Goal: Information Seeking & Learning: Find specific page/section

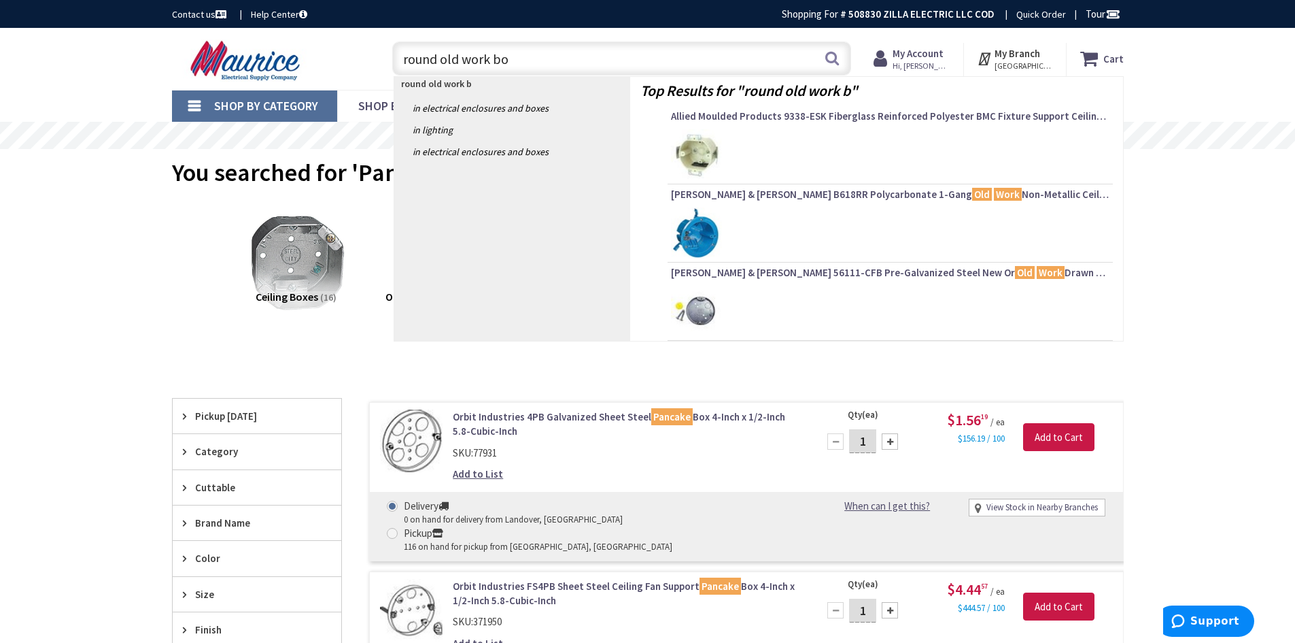
type input "round old work box"
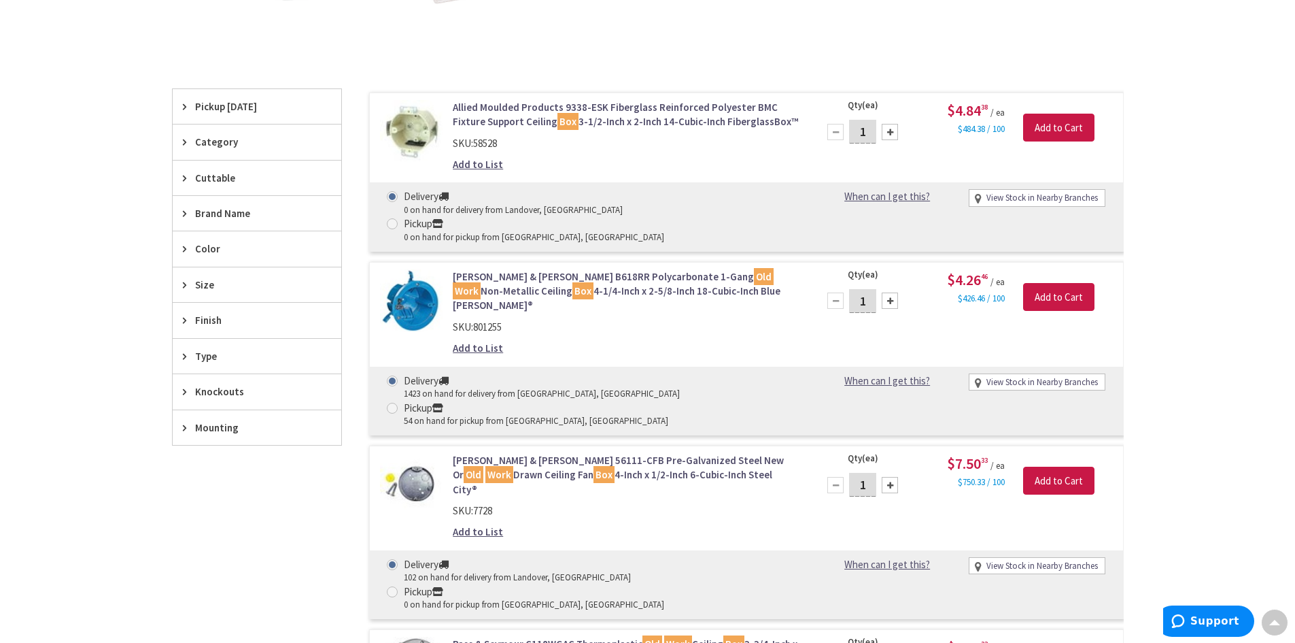
scroll to position [408, 0]
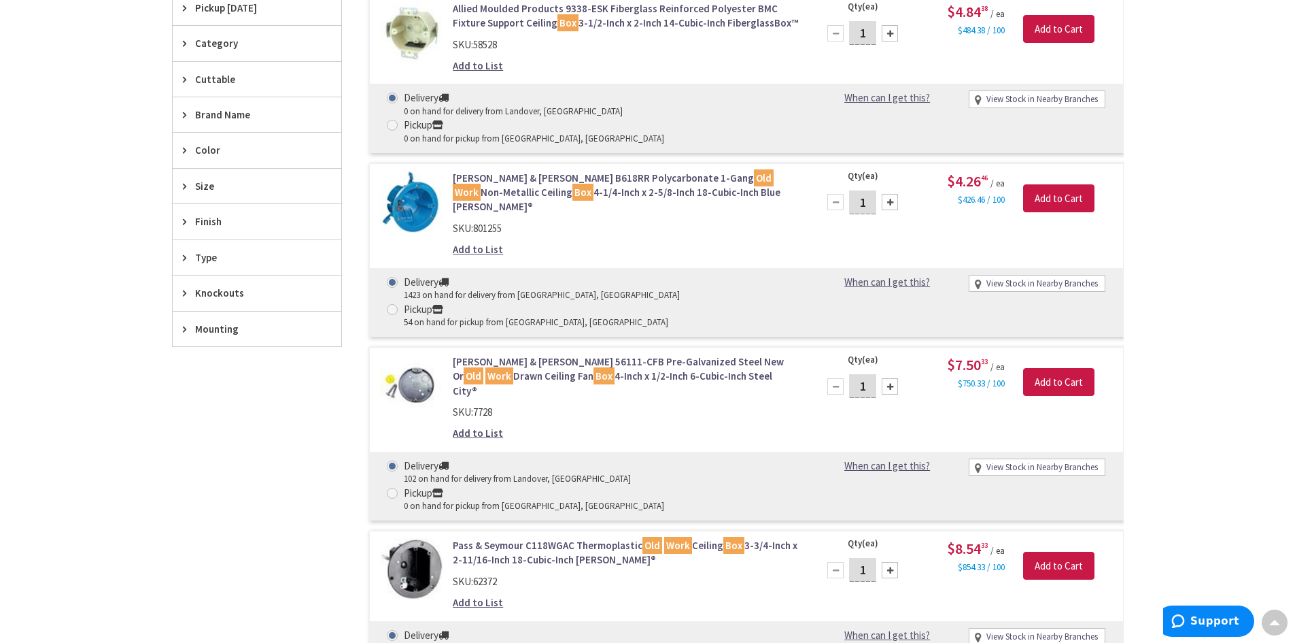
click at [1195, 435] on div "Skip to Content Toggle Nav Search Cart My Cart Close" at bounding box center [647, 388] width 1295 height 1537
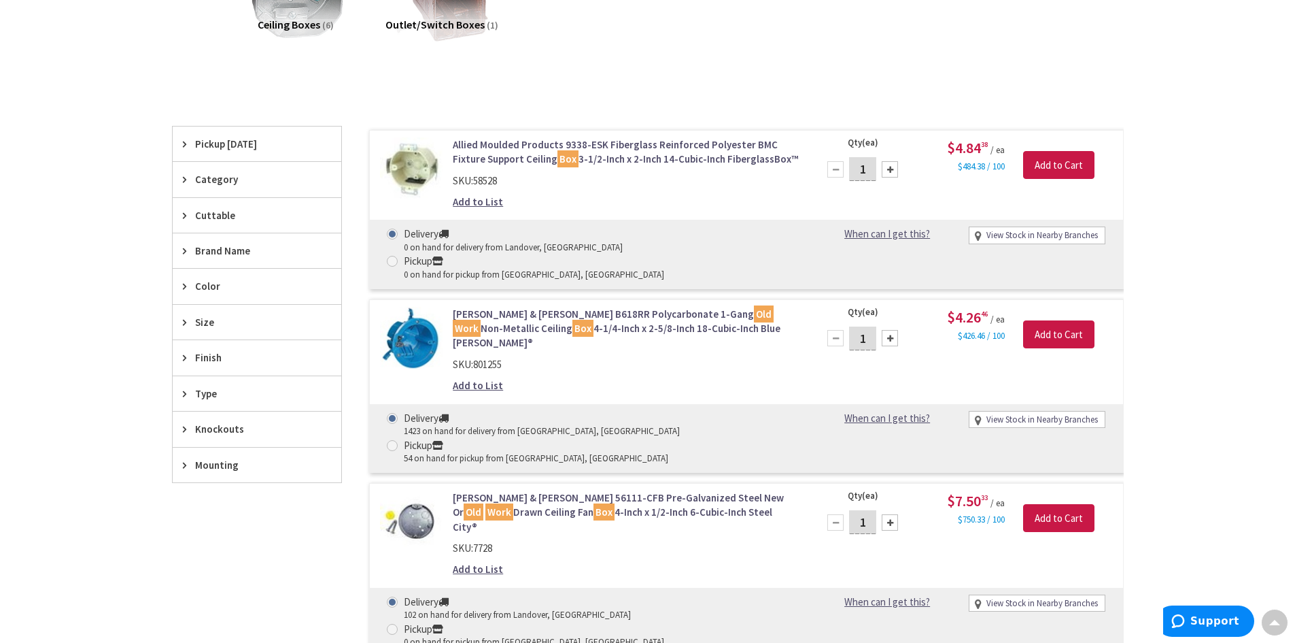
scroll to position [0, 0]
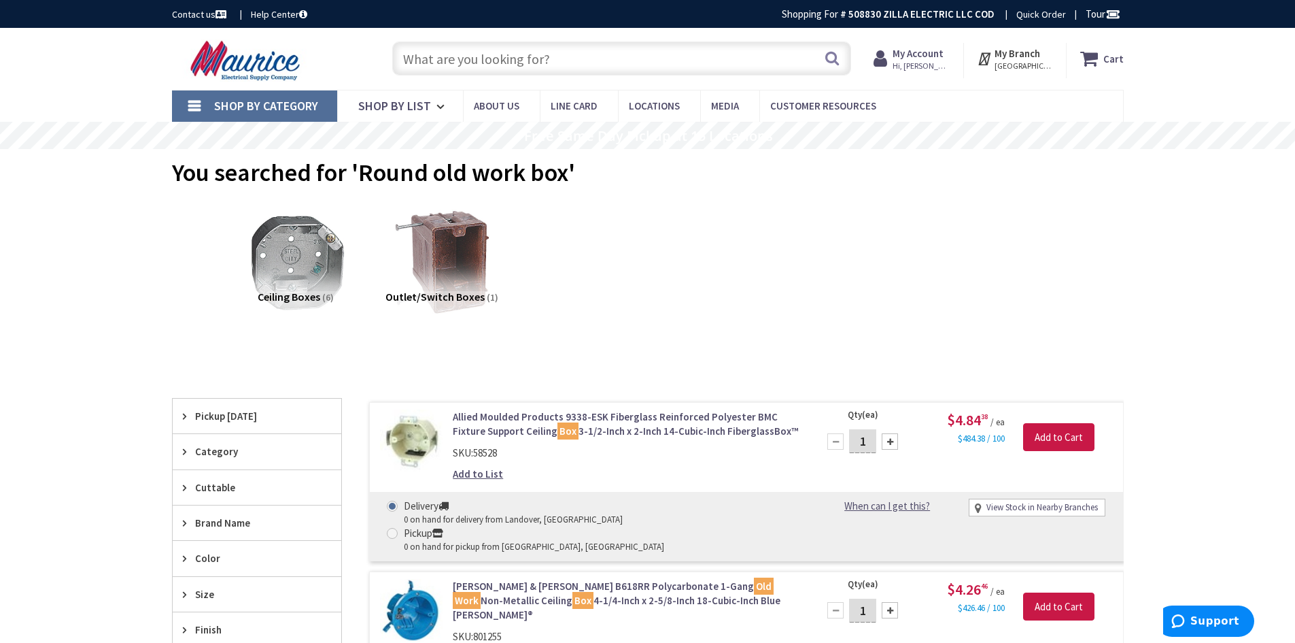
click at [587, 63] on input "text" at bounding box center [621, 58] width 459 height 34
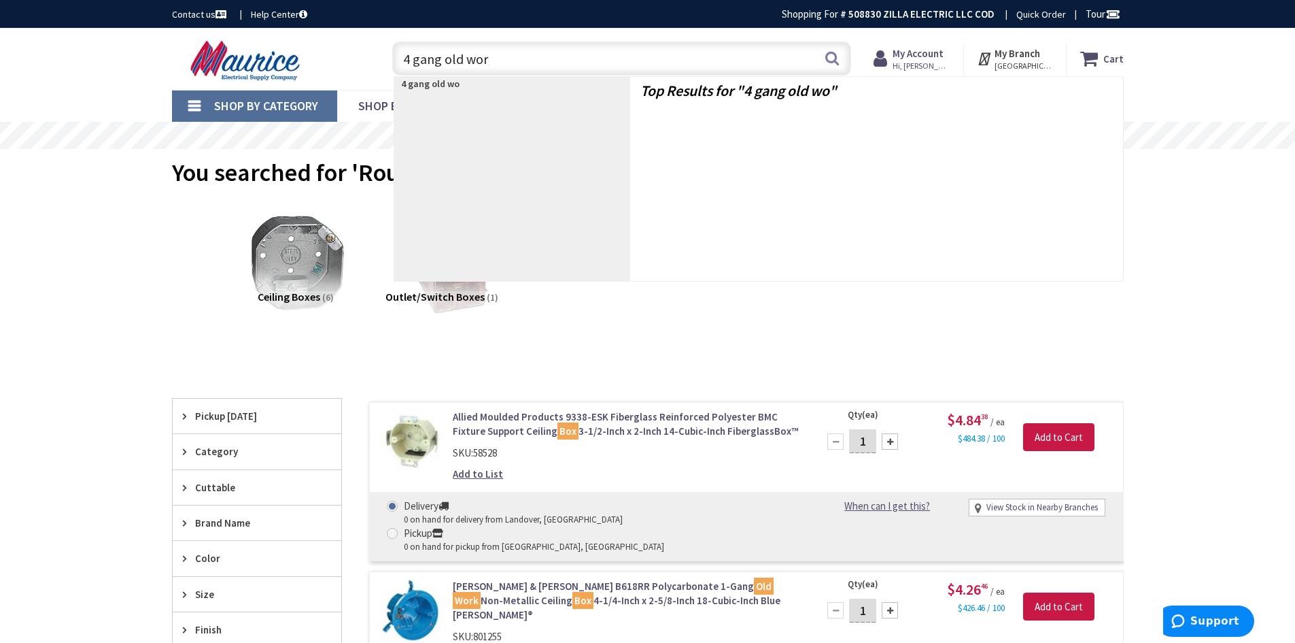
type input "4 gang old work"
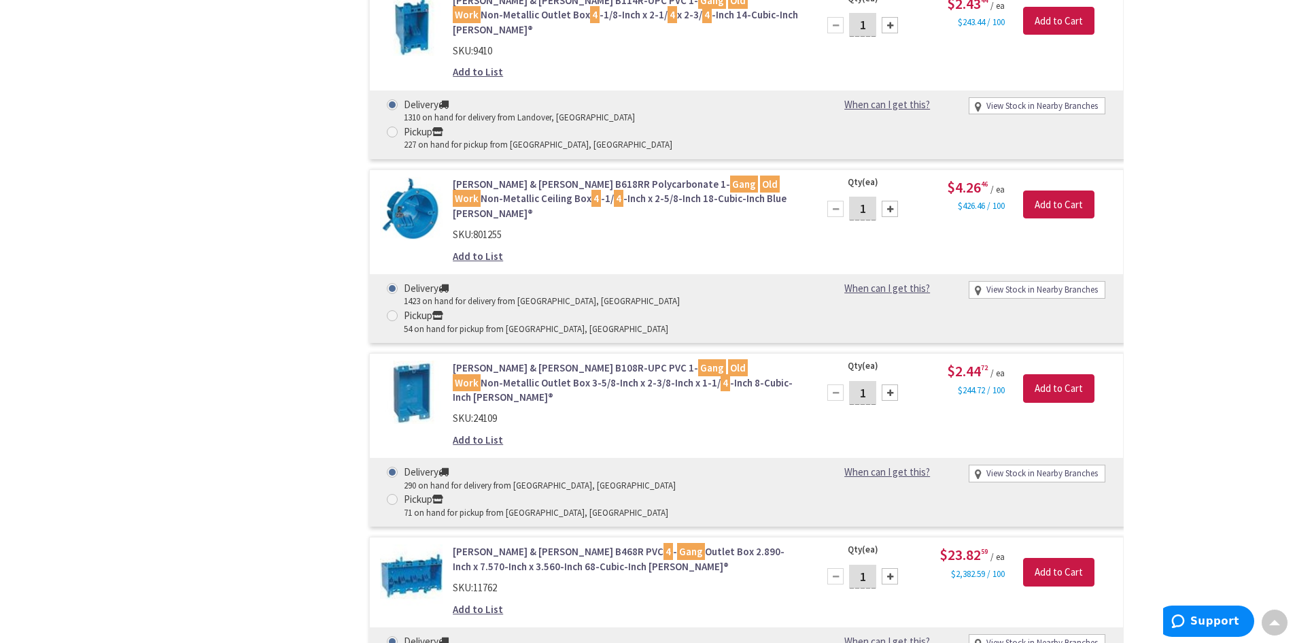
scroll to position [816, 0]
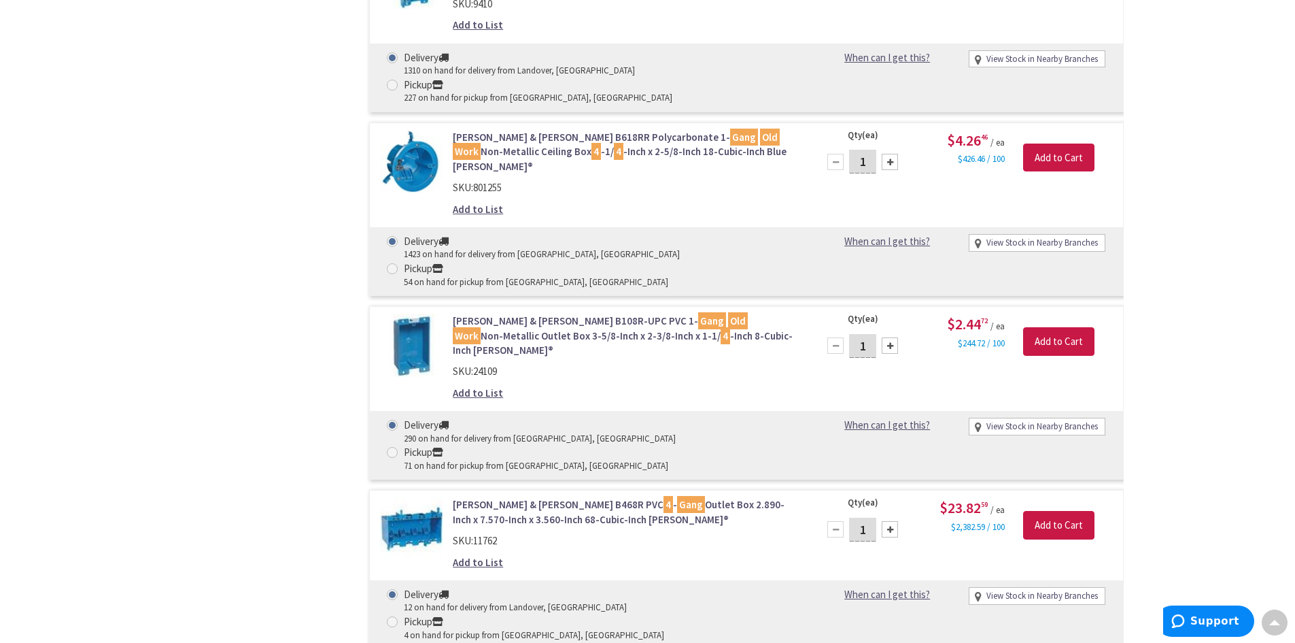
click at [240, 357] on div "Filters 26 items Pickup Today Annapolis, MD (0 mi) (7) Beltsville, MD (19.91 mi…" at bounding box center [257, 472] width 170 height 1779
click at [1161, 50] on div "Skip to Content Toggle Nav Search Cart My Cart Close" at bounding box center [647, 432] width 1295 height 2441
